Goal: Information Seeking & Learning: Understand process/instructions

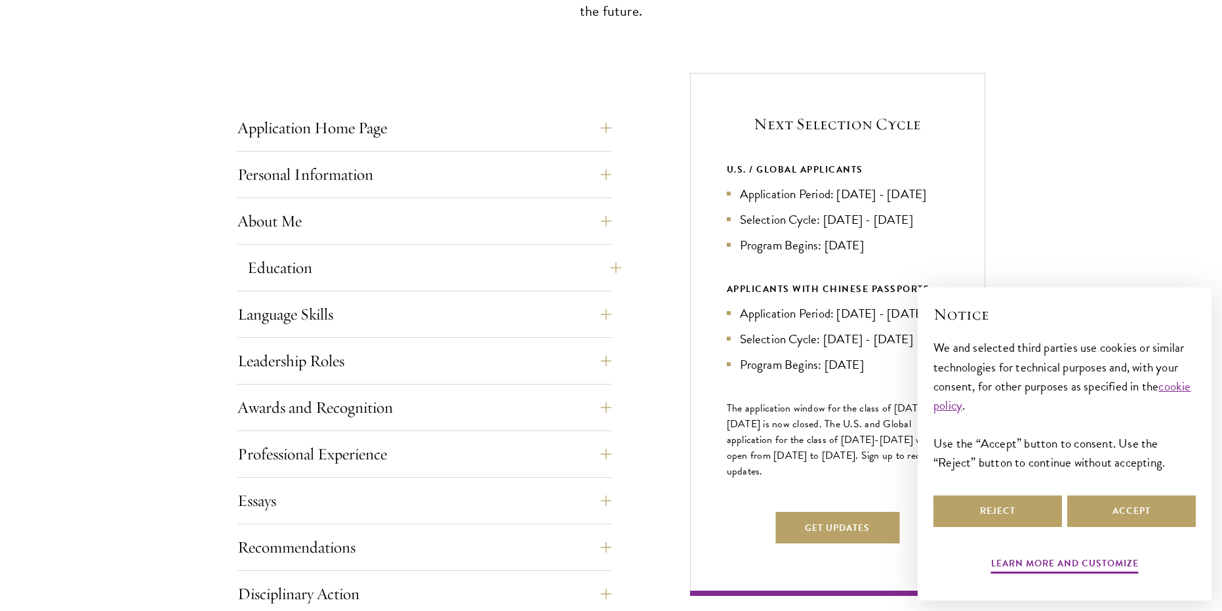
scroll to position [459, 0]
click at [889, 196] on li "Application Period: Apr 2026 - Sep 2026" at bounding box center [838, 192] width 222 height 19
click at [845, 197] on li "Application Period: Apr 2026 - Sep 2026" at bounding box center [838, 192] width 222 height 19
click at [885, 195] on li "Application Period: Apr 2026 - Sep 2026" at bounding box center [838, 192] width 222 height 19
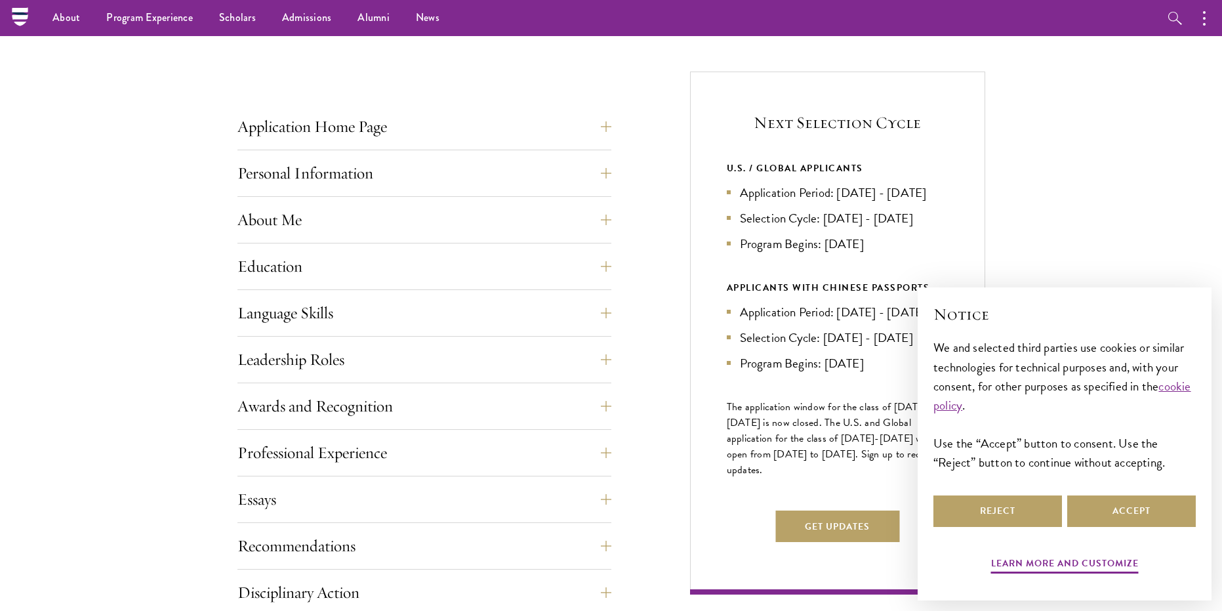
click at [854, 226] on ul "Application Period: Apr 2026 - Sep 2026 Selection Cycle: Oct - Nov 2026 Program…" at bounding box center [838, 218] width 222 height 70
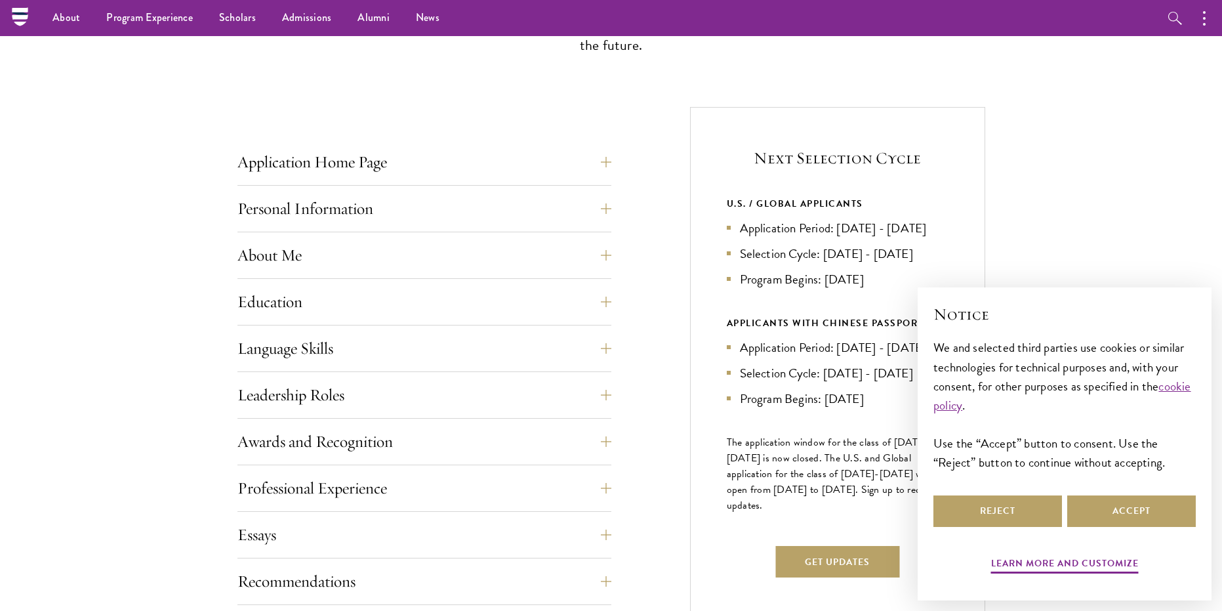
scroll to position [394, 0]
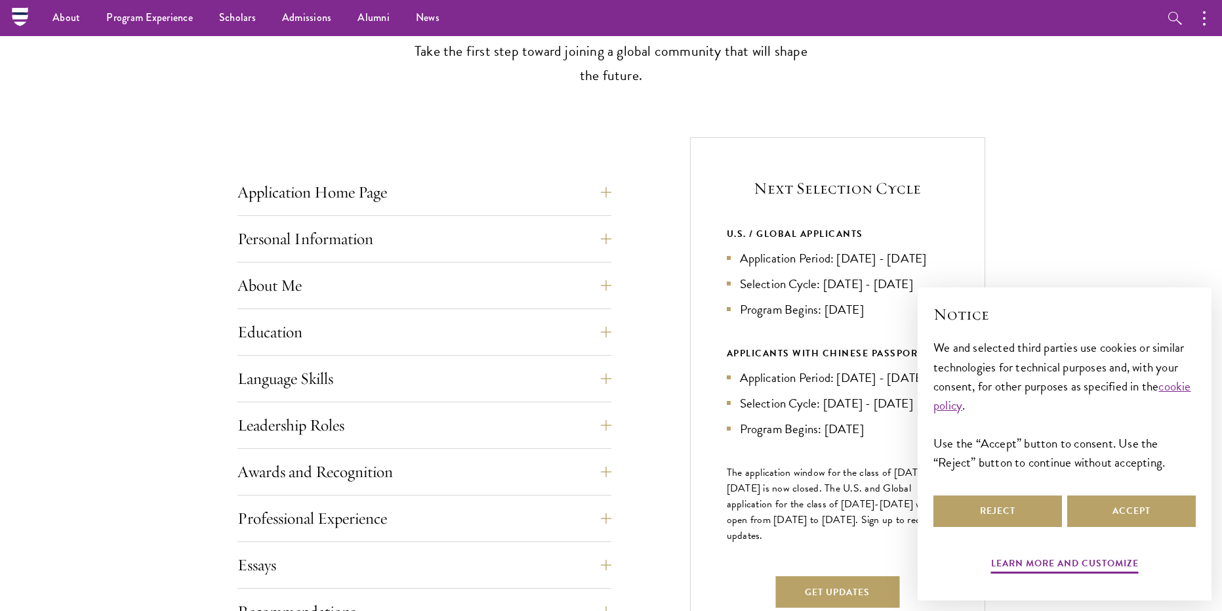
click at [838, 319] on li "Program Begins: Aug 2027" at bounding box center [838, 309] width 222 height 19
click at [865, 293] on li "Selection Cycle: Oct - Nov 2026" at bounding box center [838, 283] width 222 height 19
click at [878, 259] on li "Application Period: Apr 2026 - Sep 2026" at bounding box center [838, 258] width 222 height 19
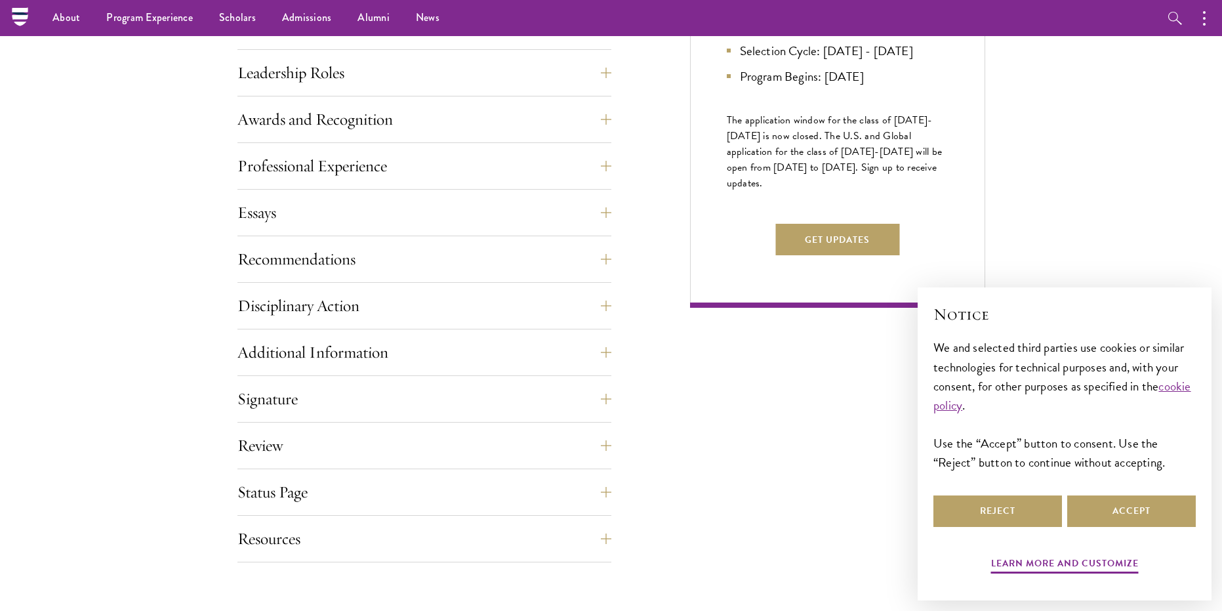
scroll to position [525, 0]
